Goal: Task Accomplishment & Management: Use online tool/utility

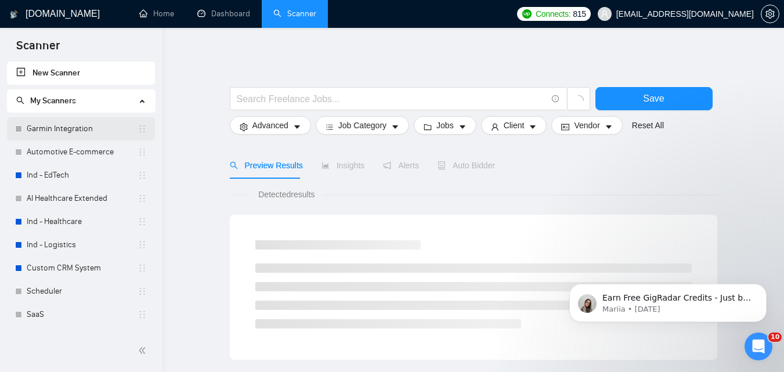
click at [78, 125] on link "Garmin Integration" at bounding box center [82, 128] width 111 height 23
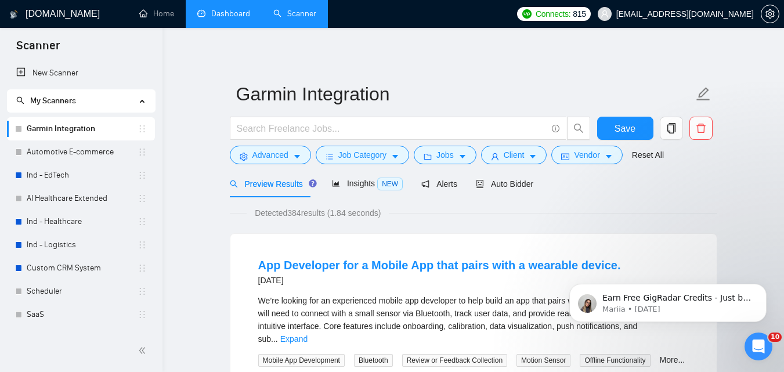
click at [221, 15] on link "Dashboard" at bounding box center [223, 14] width 53 height 10
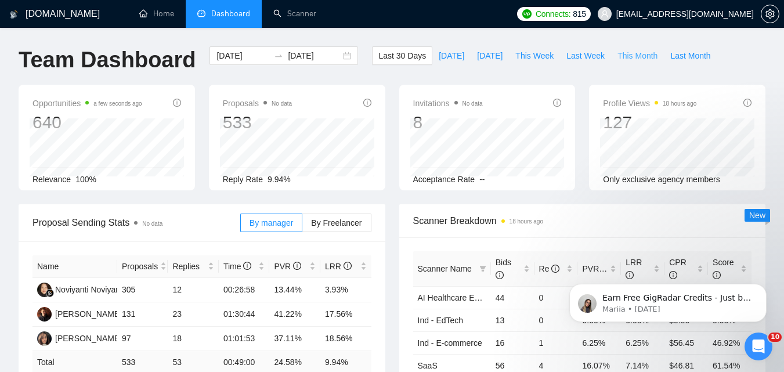
click at [640, 56] on span "This Month" at bounding box center [638, 55] width 40 height 13
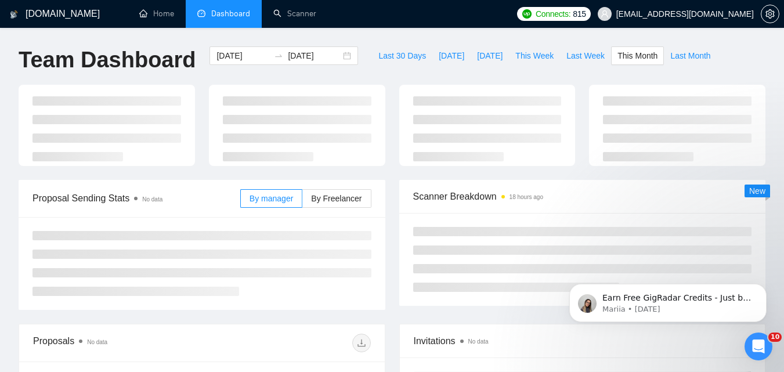
type input "[DATE]"
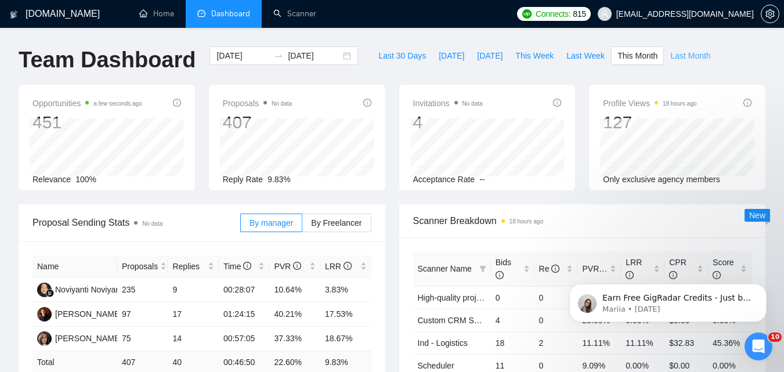
click at [685, 55] on span "Last Month" at bounding box center [691, 55] width 40 height 13
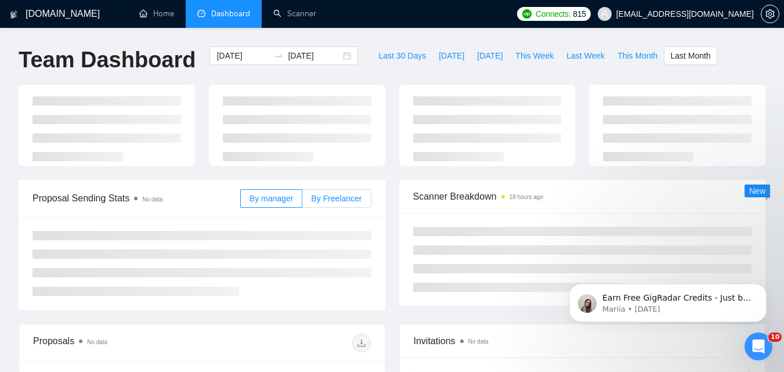
type input "[DATE]"
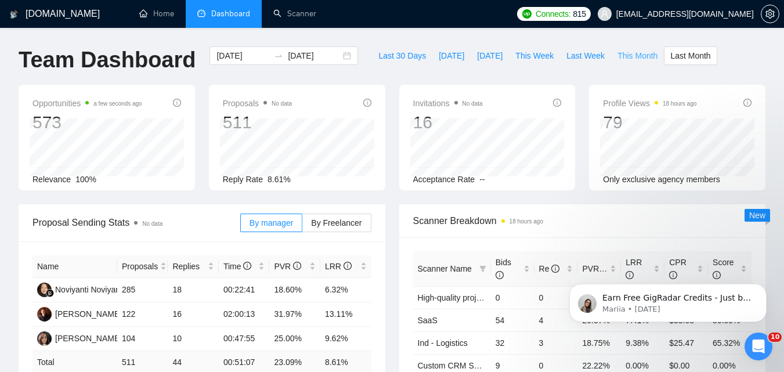
click at [612, 63] on button "This Month" at bounding box center [637, 55] width 53 height 19
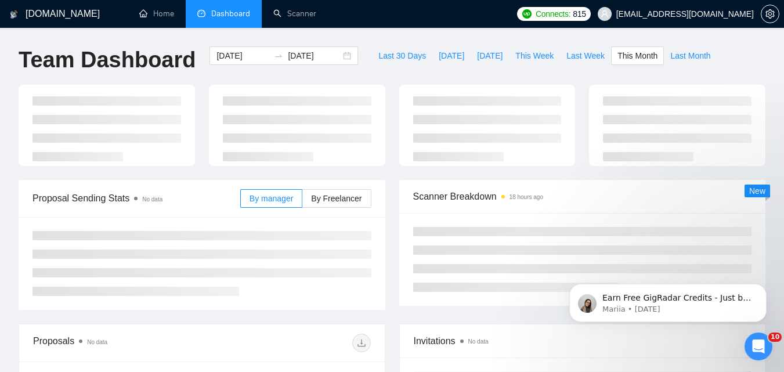
type input "[DATE]"
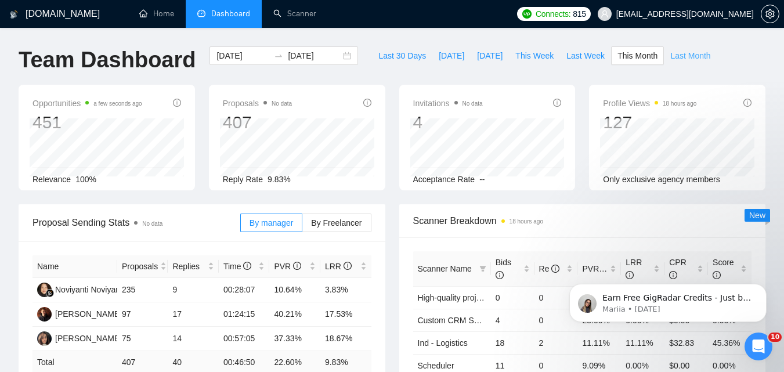
click at [681, 49] on span "Last Month" at bounding box center [691, 55] width 40 height 13
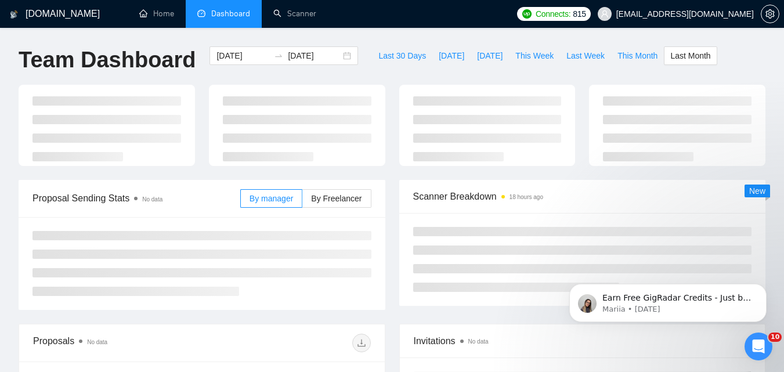
type input "[DATE]"
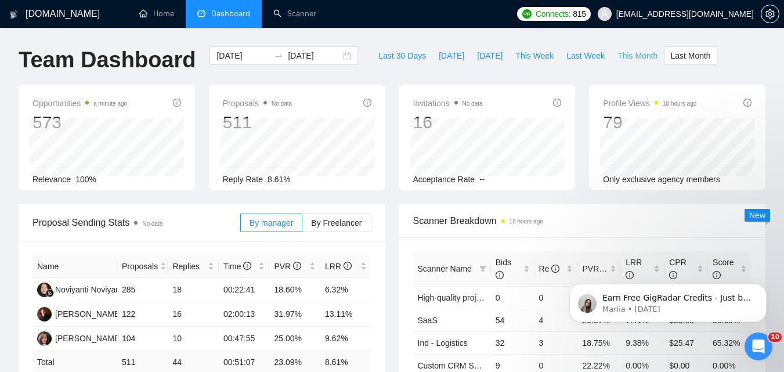
click at [640, 58] on span "This Month" at bounding box center [638, 55] width 40 height 13
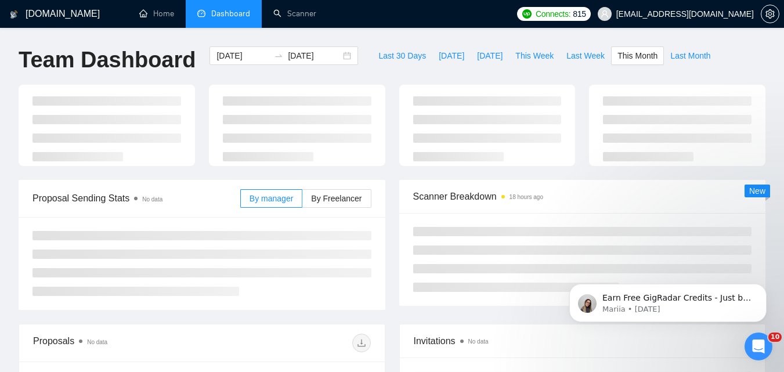
type input "[DATE]"
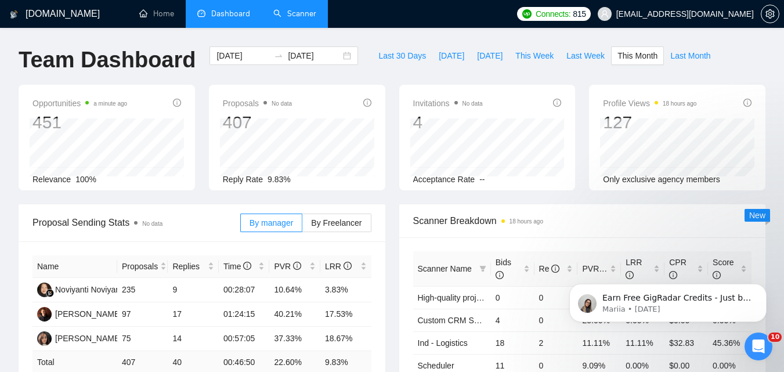
click at [301, 19] on link "Scanner" at bounding box center [294, 14] width 43 height 10
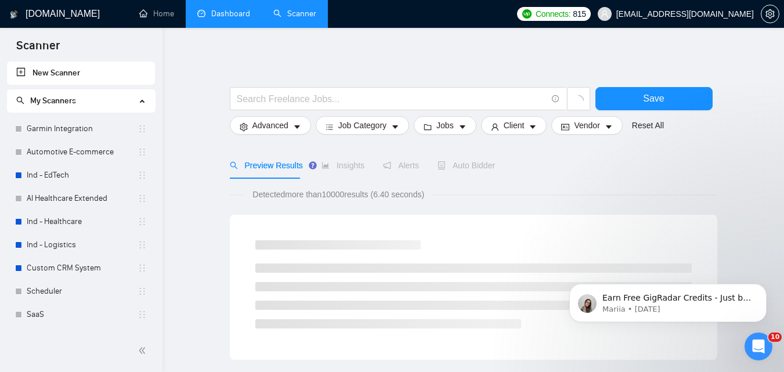
click at [99, 140] on link "Garmin Integration" at bounding box center [82, 128] width 111 height 23
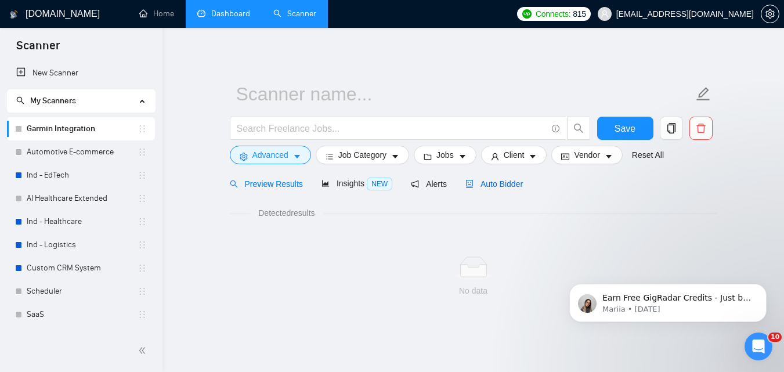
click at [485, 182] on span "Auto Bidder" at bounding box center [494, 183] width 57 height 9
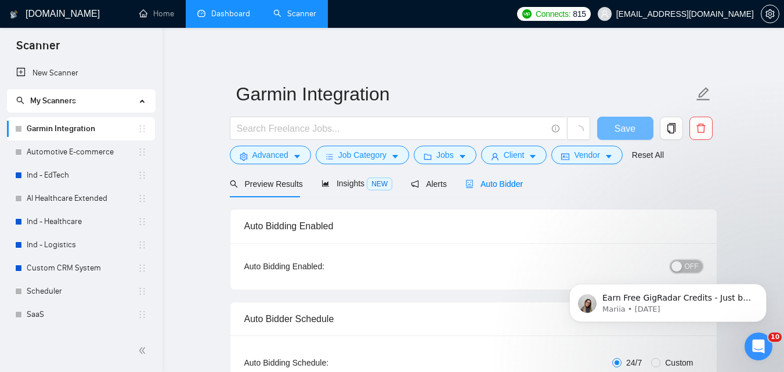
click at [695, 260] on span "OFF" at bounding box center [692, 266] width 14 height 13
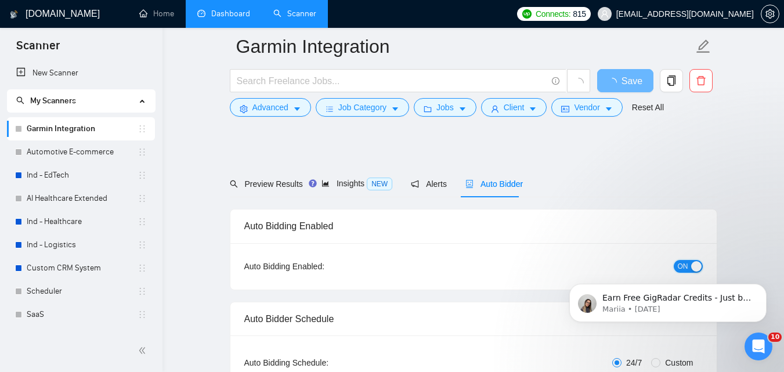
scroll to position [58, 0]
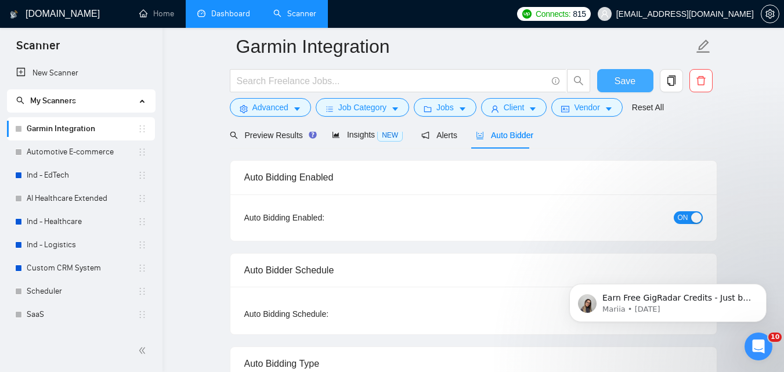
click at [635, 82] on button "Save" at bounding box center [626, 80] width 56 height 23
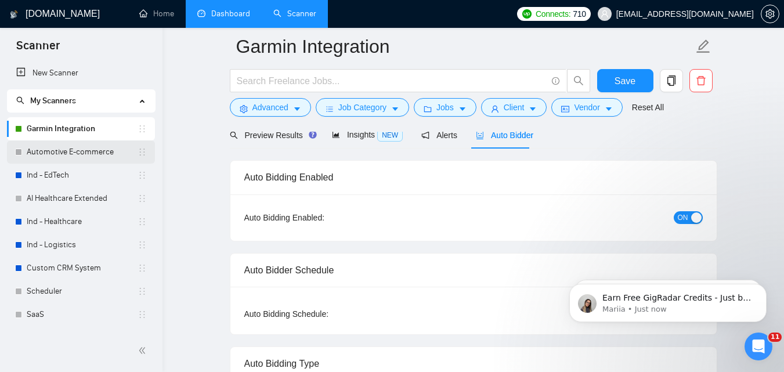
click at [63, 153] on link "Automotive E-commerce" at bounding box center [82, 152] width 111 height 23
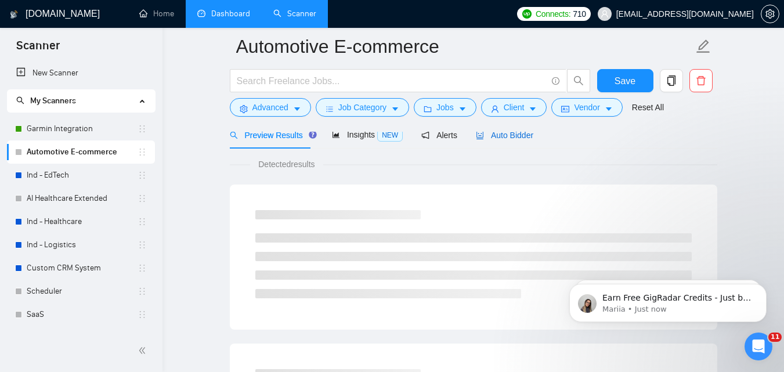
click at [509, 141] on div "Auto Bidder" at bounding box center [504, 135] width 57 height 13
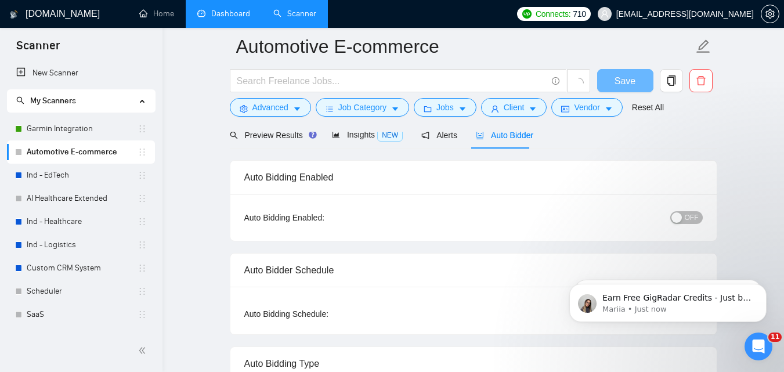
click at [690, 211] on span "OFF" at bounding box center [692, 217] width 14 height 13
checkbox input "true"
click at [625, 78] on span "Save" at bounding box center [632, 81] width 21 height 15
click at [93, 172] on link "Ind - EdTech" at bounding box center [82, 175] width 111 height 23
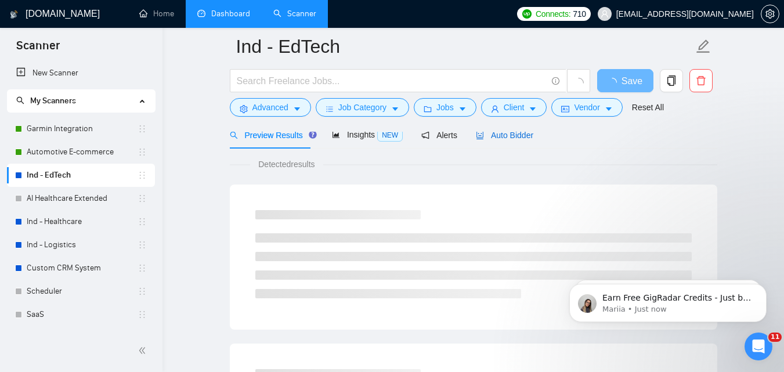
click at [518, 136] on span "Auto Bidder" at bounding box center [504, 135] width 57 height 9
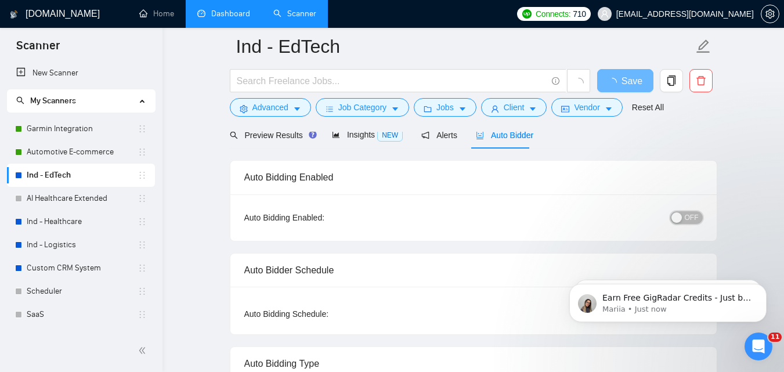
checkbox input "true"
click at [699, 218] on span "OFF" at bounding box center [692, 217] width 14 height 13
click at [627, 81] on span "Save" at bounding box center [625, 81] width 21 height 15
click at [94, 196] on link "AI Healthcare Extended" at bounding box center [82, 198] width 111 height 23
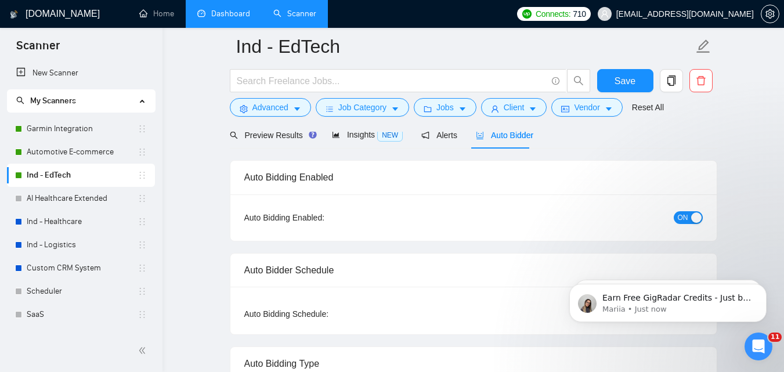
scroll to position [51, 0]
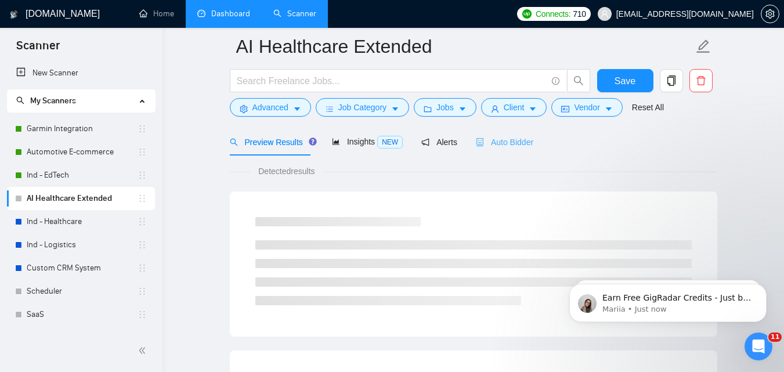
click at [491, 143] on div "Auto Bidder" at bounding box center [504, 141] width 57 height 27
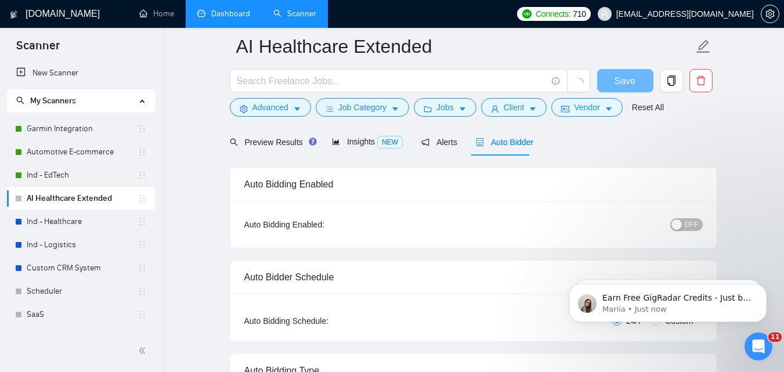
scroll to position [58, 0]
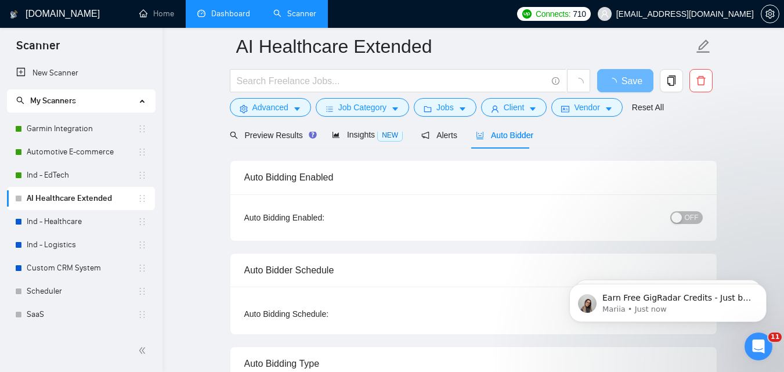
click at [692, 217] on span "OFF" at bounding box center [692, 217] width 14 height 13
click at [628, 82] on span "Save" at bounding box center [625, 81] width 21 height 15
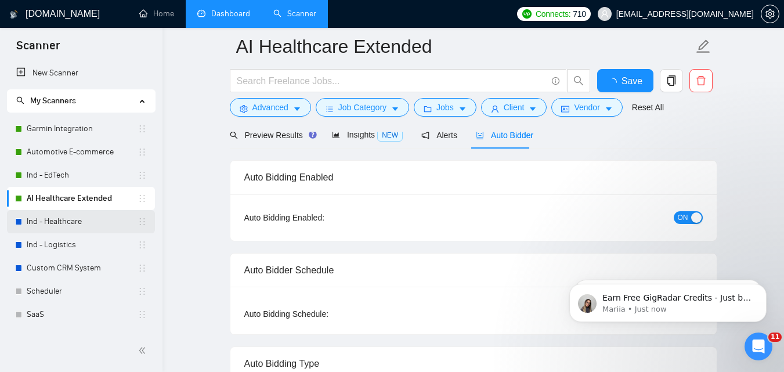
click at [87, 220] on link "Ind - Healthcare" at bounding box center [82, 221] width 111 height 23
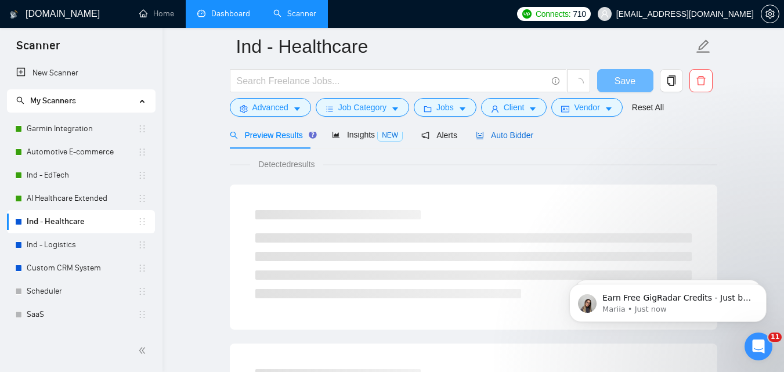
click at [499, 136] on span "Auto Bidder" at bounding box center [504, 135] width 57 height 9
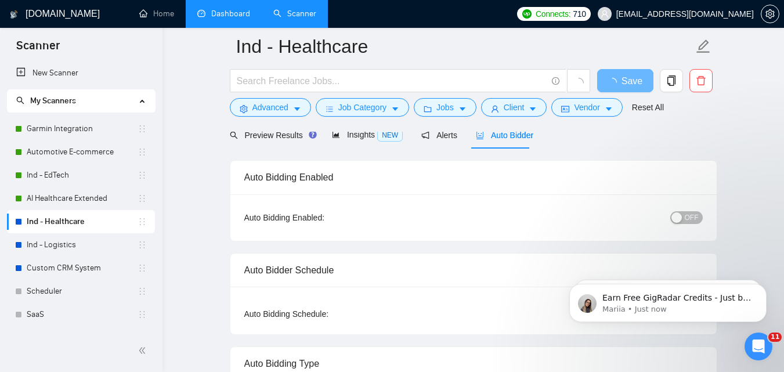
checkbox input "true"
click at [689, 222] on span "OFF" at bounding box center [692, 217] width 14 height 13
click at [628, 86] on span "Save" at bounding box center [625, 81] width 21 height 15
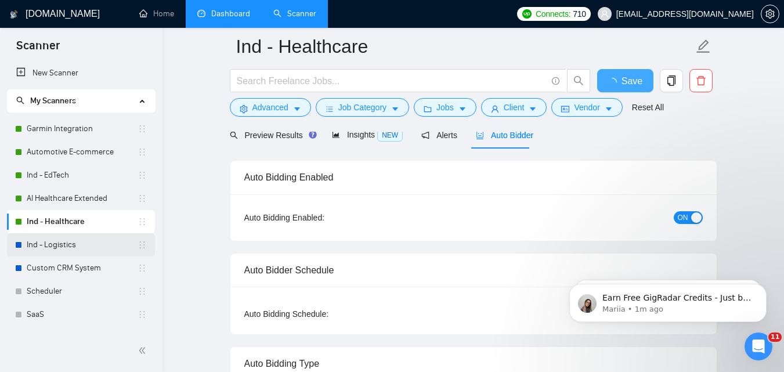
checkbox input "true"
click at [87, 242] on link "Ind - Logistics" at bounding box center [82, 244] width 111 height 23
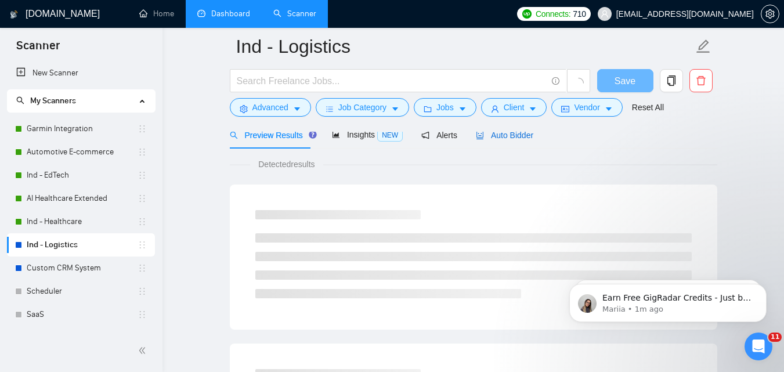
click at [502, 136] on span "Auto Bidder" at bounding box center [504, 135] width 57 height 9
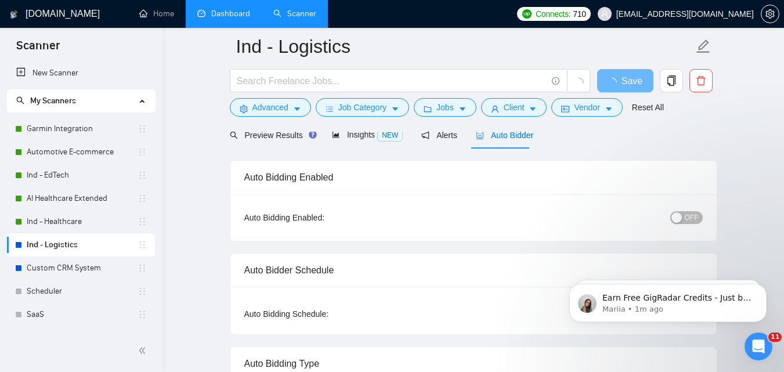
click at [688, 214] on span "OFF" at bounding box center [692, 217] width 14 height 13
checkbox input "true"
click at [627, 77] on span "Save" at bounding box center [625, 81] width 21 height 15
checkbox input "true"
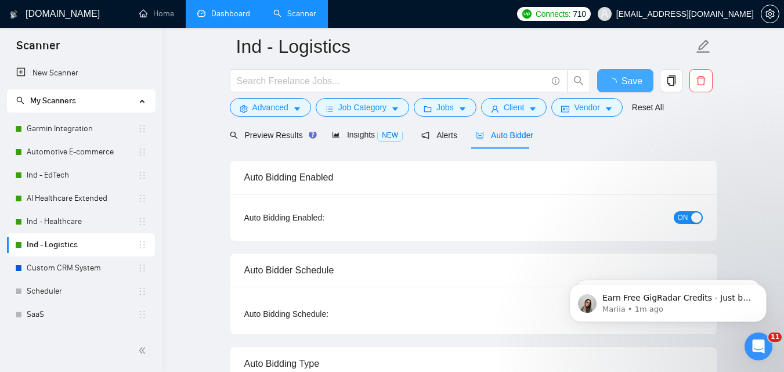
checkbox input "true"
click at [105, 262] on link "Custom CRM System" at bounding box center [82, 268] width 111 height 23
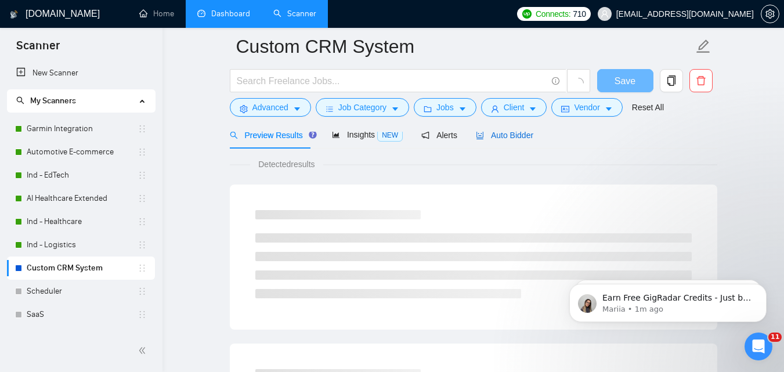
click at [508, 141] on div "Auto Bidder" at bounding box center [504, 135] width 57 height 13
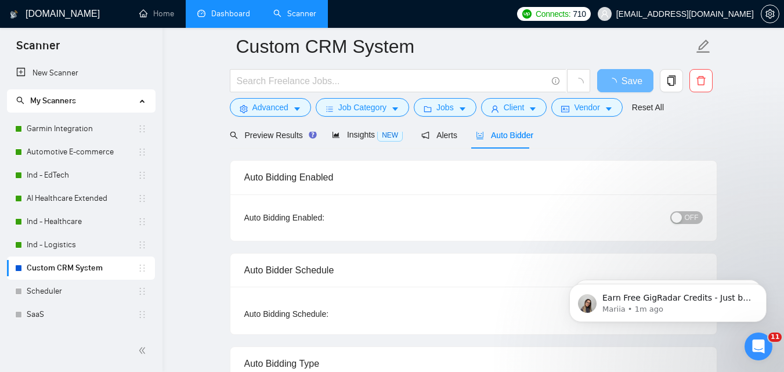
click at [696, 211] on div "OFF" at bounding box center [626, 217] width 153 height 13
checkbox input "true"
click at [688, 215] on span "OFF" at bounding box center [692, 217] width 14 height 13
click at [629, 85] on span "Save" at bounding box center [625, 81] width 21 height 15
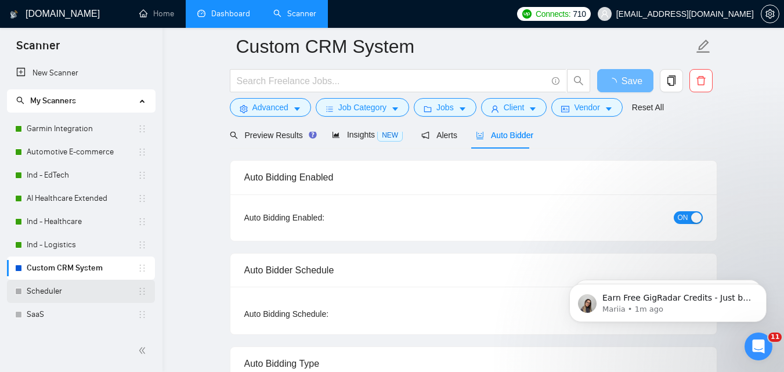
click at [67, 289] on link "Scheduler" at bounding box center [82, 291] width 111 height 23
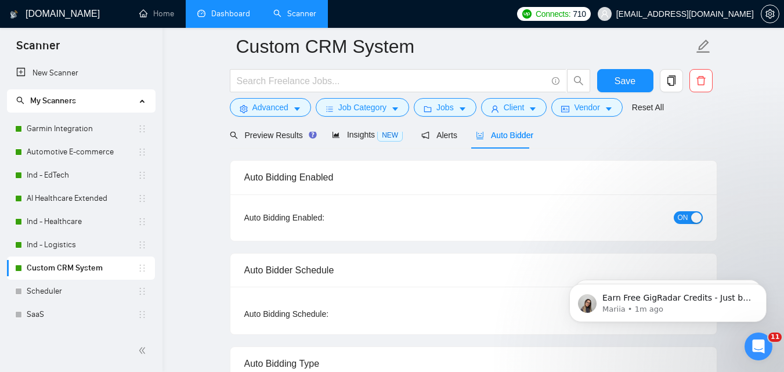
click at [512, 134] on div "Auto Bidder" at bounding box center [504, 134] width 57 height 27
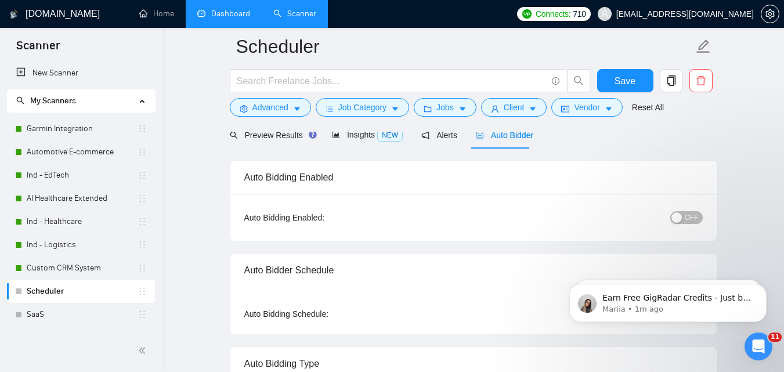
scroll to position [51, 0]
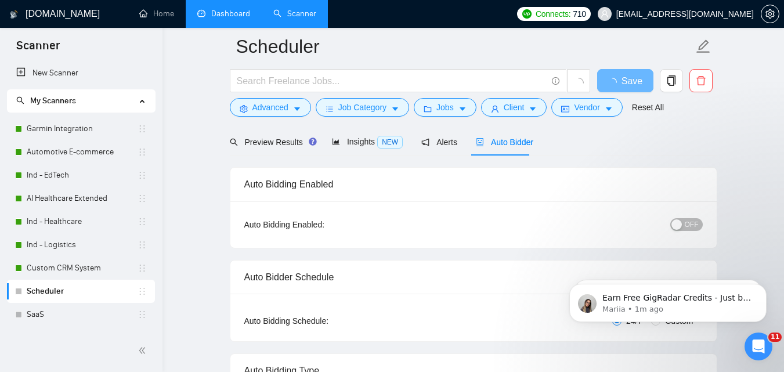
click at [680, 225] on div "button" at bounding box center [677, 224] width 10 height 10
click at [631, 81] on span "Save" at bounding box center [625, 81] width 21 height 15
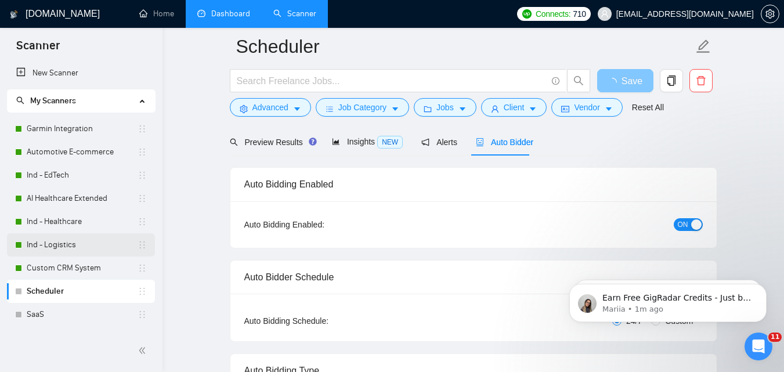
scroll to position [58, 0]
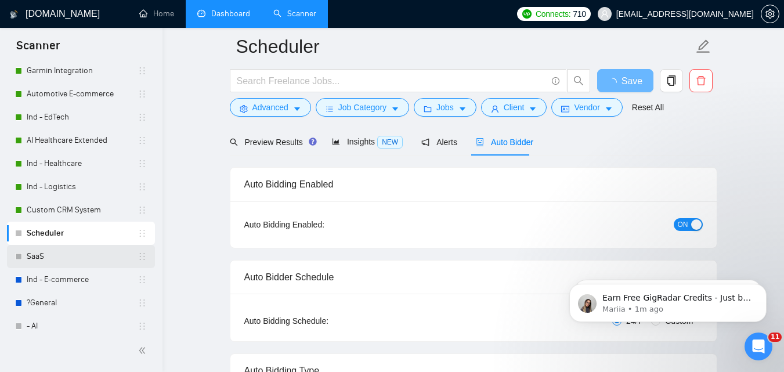
click at [85, 256] on link "SaaS" at bounding box center [82, 256] width 111 height 23
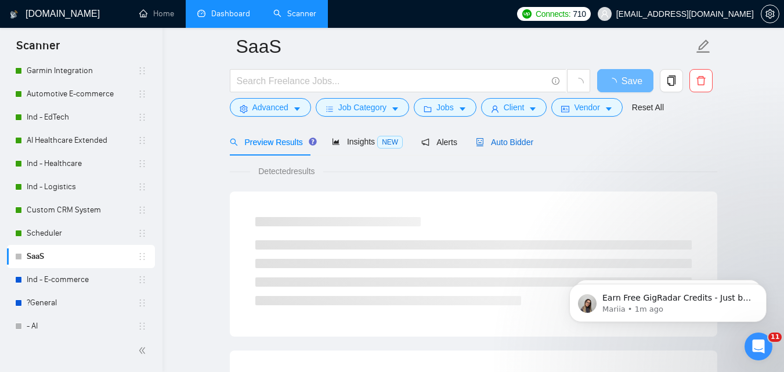
click at [503, 140] on span "Auto Bidder" at bounding box center [504, 142] width 57 height 9
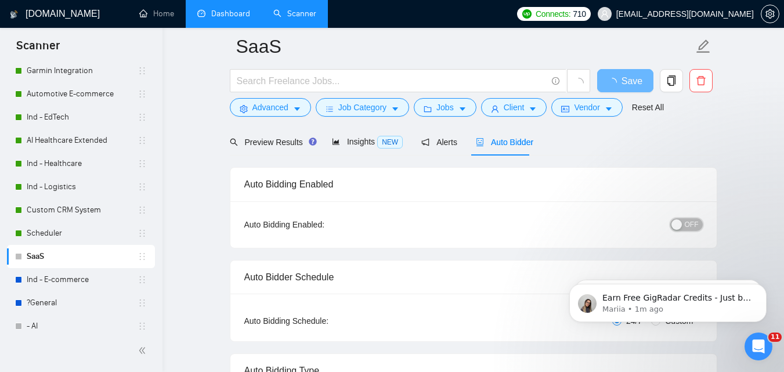
click at [692, 225] on span "OFF" at bounding box center [692, 224] width 14 height 13
click at [638, 82] on span "Save" at bounding box center [632, 81] width 21 height 15
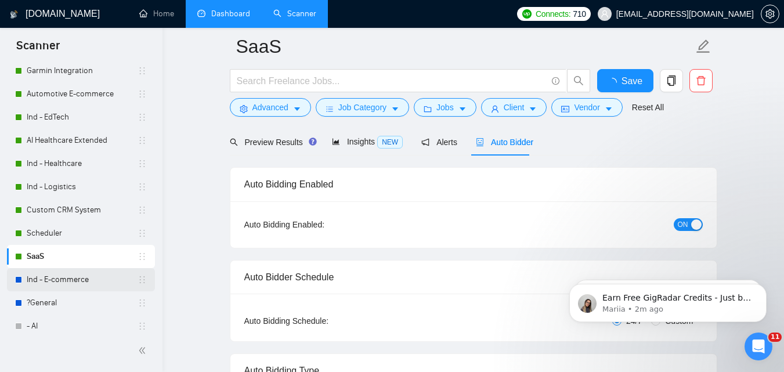
click at [34, 278] on link "Ind - E-commerce" at bounding box center [82, 279] width 111 height 23
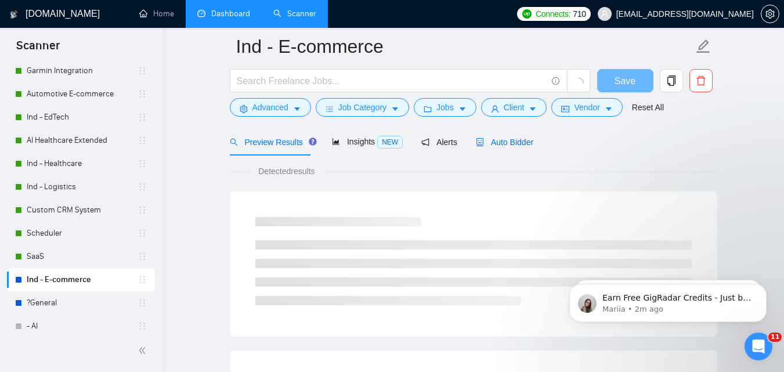
click at [499, 140] on span "Auto Bidder" at bounding box center [504, 142] width 57 height 9
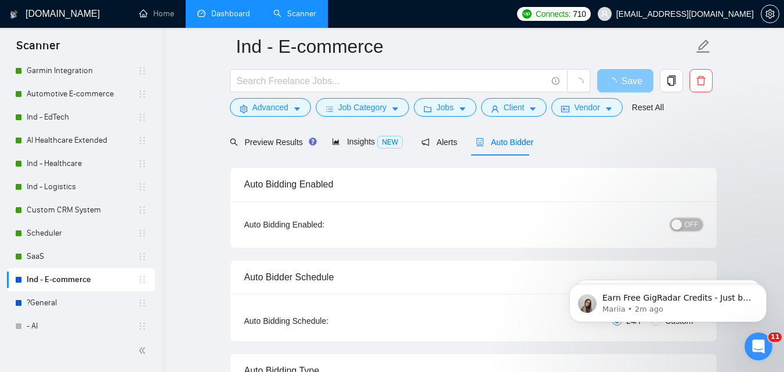
click at [688, 221] on span "OFF" at bounding box center [692, 224] width 14 height 13
checkbox input "true"
click at [630, 77] on span "Save" at bounding box center [625, 81] width 21 height 15
click at [66, 297] on link "?General" at bounding box center [82, 302] width 111 height 23
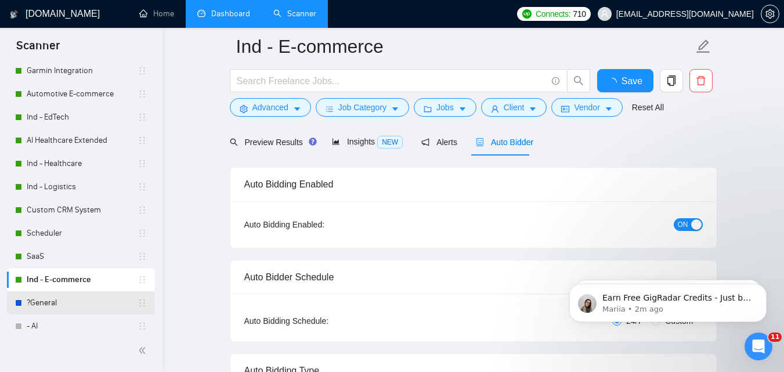
checkbox input "true"
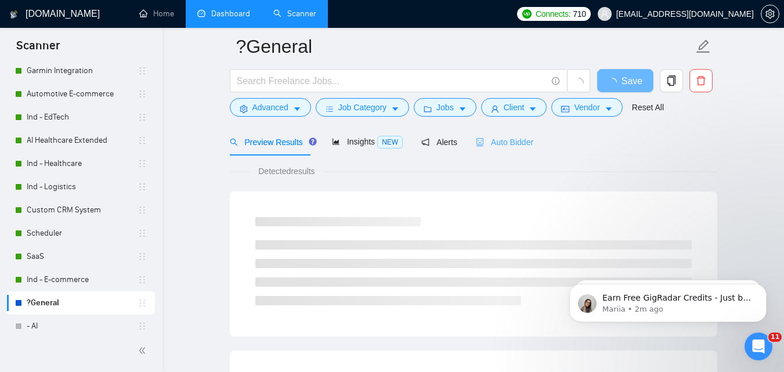
click at [508, 150] on div "Auto Bidder" at bounding box center [504, 141] width 57 height 27
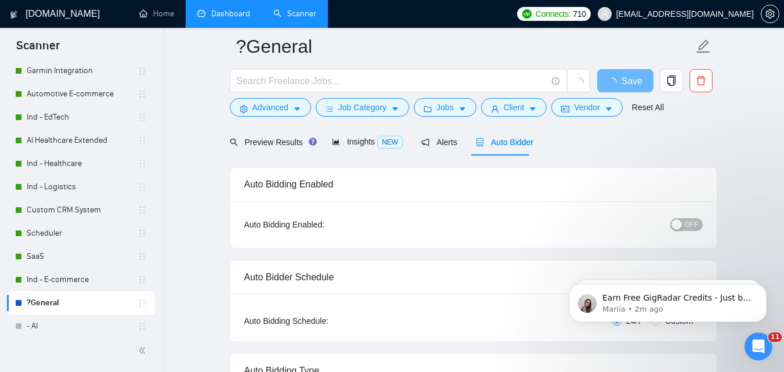
checkbox input "true"
click at [695, 224] on span "OFF" at bounding box center [692, 224] width 14 height 13
click at [625, 80] on span "Save" at bounding box center [625, 81] width 21 height 15
checkbox input "true"
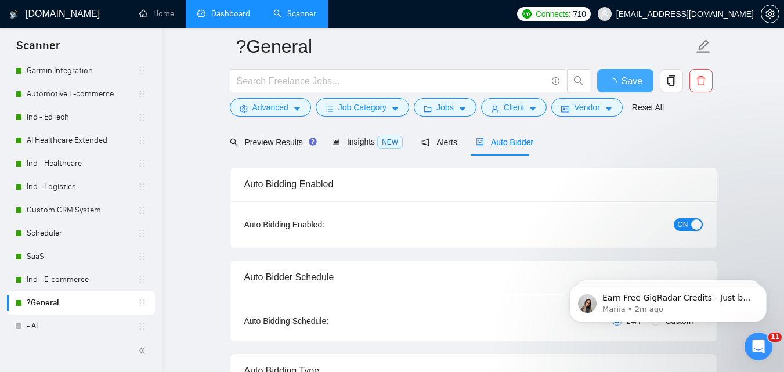
checkbox input "true"
click at [227, 11] on link "Dashboard" at bounding box center [223, 14] width 53 height 10
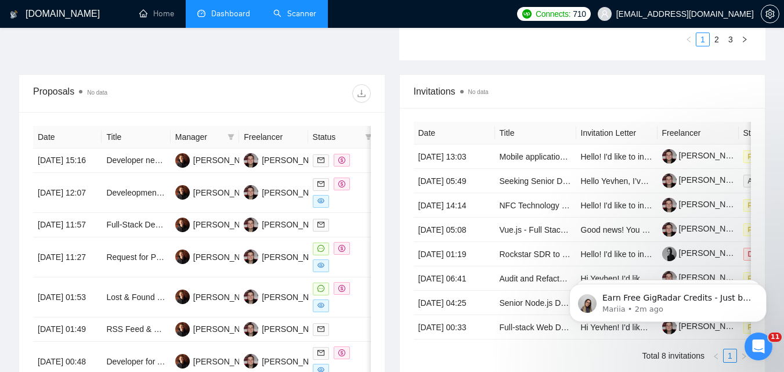
scroll to position [458, 0]
